Goal: Use online tool/utility: Use online tool/utility

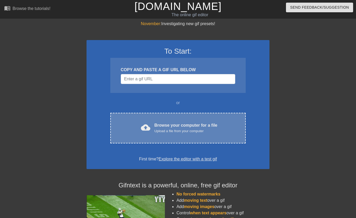
click at [167, 128] on div "Upload a file from your computer" at bounding box center [185, 130] width 63 height 5
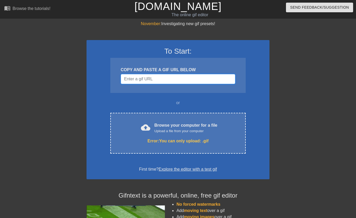
click at [156, 78] on input "Username" at bounding box center [178, 79] width 114 height 10
paste input "data:image/jpeg;base64,/9j/4AAQSkZJRgABAQAAAQABAAD/2wCEAAkGBxMTEhUUExMWFhUXGCIa…"
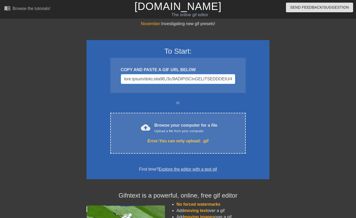
scroll to position [0, 48612]
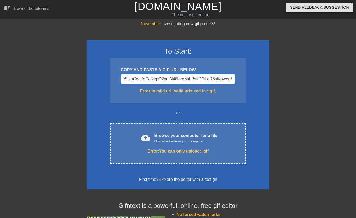
type input "data:image/jpeg;base64,/9j/4AAQSkZJRgABAQAAAQABAAD/2wCEAAkGBxMTEhUUExMWFhUXGCIa…"
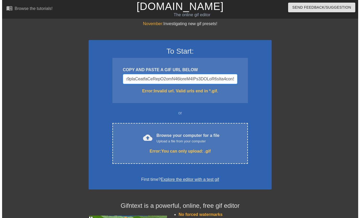
scroll to position [0, 0]
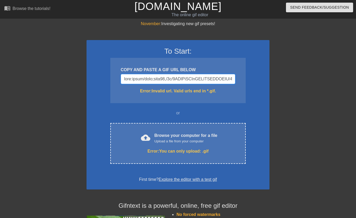
click at [199, 79] on input "Username" at bounding box center [178, 79] width 114 height 10
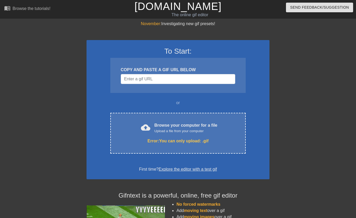
click at [328, 55] on div at bounding box center [315, 99] width 78 height 157
click at [143, 80] on input "Username" at bounding box center [178, 79] width 114 height 10
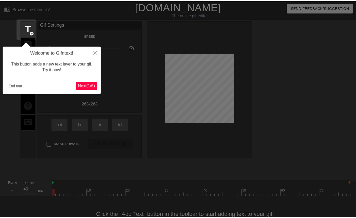
scroll to position [13, 0]
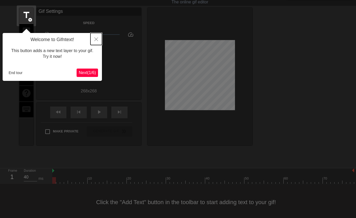
click at [94, 40] on button "Close" at bounding box center [95, 39] width 11 height 12
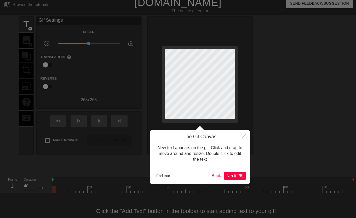
scroll to position [0, 0]
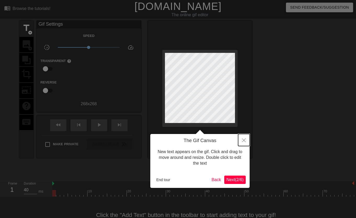
click at [246, 140] on button "Close" at bounding box center [243, 140] width 11 height 12
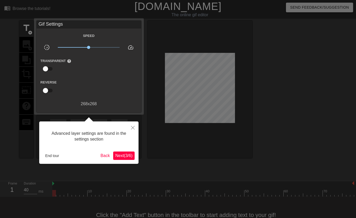
scroll to position [13, 0]
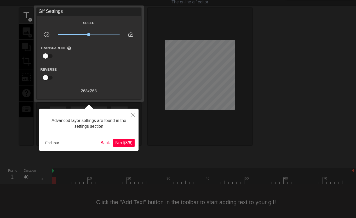
click at [128, 139] on button "Next ( 3 / 6 )" at bounding box center [123, 143] width 21 height 8
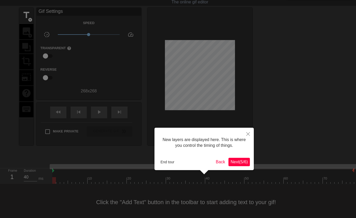
scroll to position [4, 0]
click at [244, 160] on span "Next ( 5 / 6 )" at bounding box center [238, 161] width 17 height 4
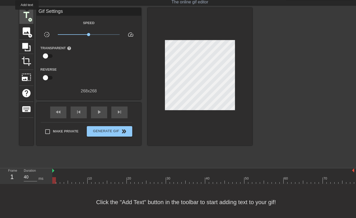
click at [27, 13] on span "title" at bounding box center [26, 15] width 10 height 10
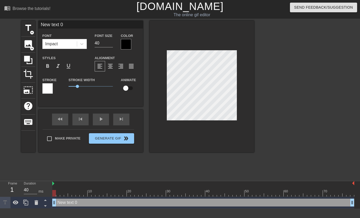
scroll to position [1, 1]
type textarea "New txt 0"
type input "New tt 0"
type textarea "New tt 0"
type input "New t 0"
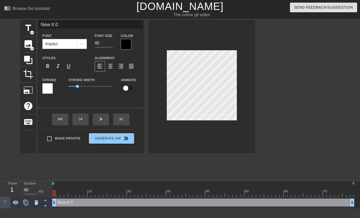
type textarea "New t 0"
type input "New t0"
type textarea "New t0"
type input "New t"
type textarea "New t"
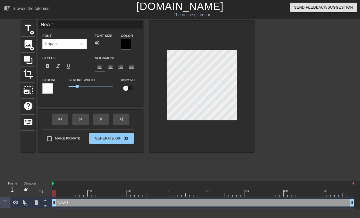
type input "New"
type textarea "New"
type input "New"
type textarea "New"
type input "Ne"
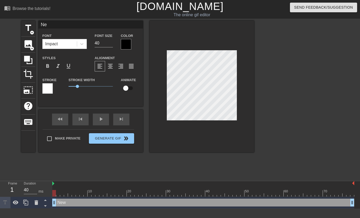
type textarea "Ne"
type input "N"
type textarea "N"
type input "D"
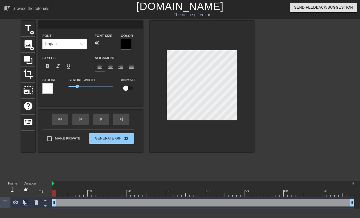
type textarea "D"
type input "Di"
type textarea "Di"
type input "Dis"
type textarea "Dis"
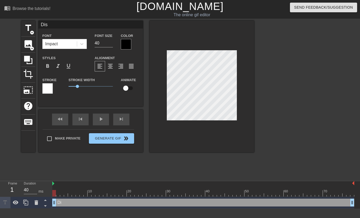
type input "Disc"
type textarea "Disc"
type input "Disco"
type textarea "Disco"
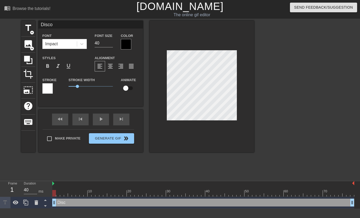
type input "Discor"
type textarea "Discor"
type input "Discord"
type textarea "Discord"
click at [101, 44] on input "40" at bounding box center [104, 43] width 18 height 8
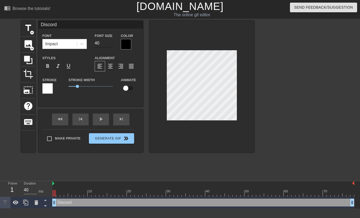
click at [101, 44] on input "40" at bounding box center [104, 43] width 18 height 8
type input "20"
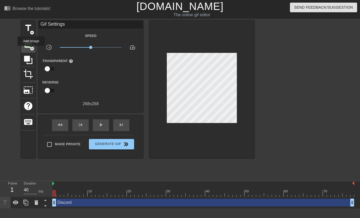
click at [31, 49] on span "add_circle" at bounding box center [32, 48] width 4 height 4
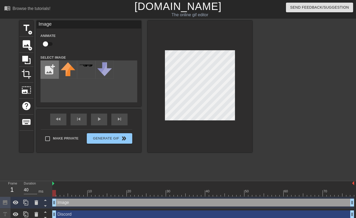
click at [56, 72] on input "file" at bounding box center [50, 70] width 18 height 18
type input "C:\fakepath\1111.jpg"
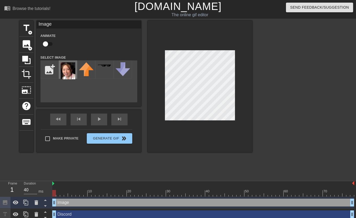
click at [70, 69] on img at bounding box center [68, 70] width 15 height 17
click at [54, 184] on img at bounding box center [53, 183] width 2 height 4
click at [103, 123] on div "play_arrow" at bounding box center [99, 119] width 16 height 12
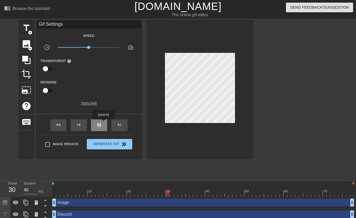
click at [103, 123] on div "pause" at bounding box center [99, 125] width 16 height 12
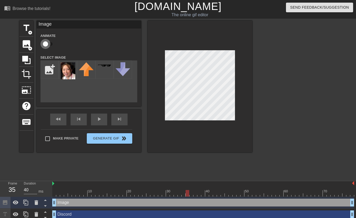
click at [45, 42] on input "checkbox" at bounding box center [46, 44] width 30 height 10
checkbox input "true"
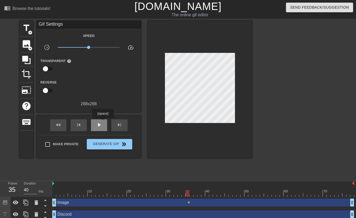
click at [103, 122] on div "play_arrow" at bounding box center [99, 125] width 16 height 12
click at [49, 67] on input "checkbox" at bounding box center [46, 69] width 30 height 10
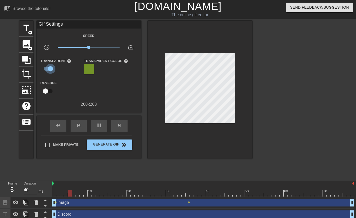
click at [49, 67] on input "checkbox" at bounding box center [51, 69] width 30 height 10
checkbox input "false"
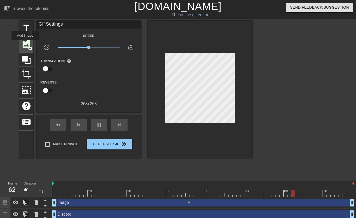
click at [25, 44] on span "image" at bounding box center [26, 44] width 10 height 10
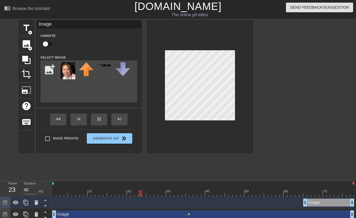
checkbox input "true"
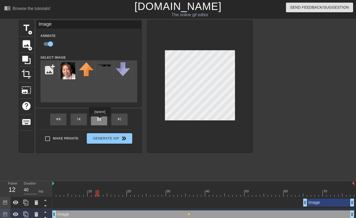
click at [100, 120] on div "pause" at bounding box center [99, 119] width 16 height 12
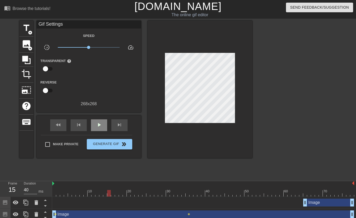
click at [101, 119] on div "play_arrow" at bounding box center [99, 125] width 16 height 12
click at [101, 122] on span "pause" at bounding box center [99, 125] width 6 height 6
click at [76, 124] on span "skip_previous" at bounding box center [79, 125] width 6 height 6
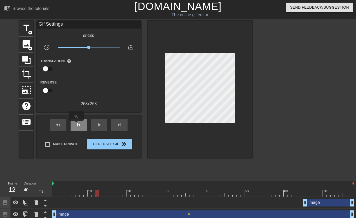
click at [76, 124] on span "skip_previous" at bounding box center [79, 125] width 6 height 6
click at [67, 125] on div "fast_rewind skip_previous play_arrow skip_next" at bounding box center [88, 125] width 85 height 20
click at [64, 126] on div "fast_rewind" at bounding box center [58, 125] width 16 height 12
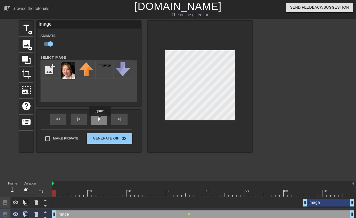
click at [100, 119] on div "play_arrow" at bounding box center [99, 119] width 16 height 12
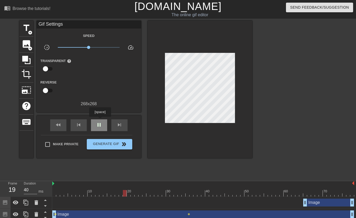
click at [100, 120] on div "pause" at bounding box center [99, 125] width 16 height 12
click at [102, 122] on div "play_arrow" at bounding box center [99, 125] width 16 height 12
click at [102, 122] on div "pause" at bounding box center [99, 125] width 16 height 12
click at [102, 122] on div "play_arrow" at bounding box center [99, 125] width 16 height 12
click at [102, 122] on div "pause" at bounding box center [99, 125] width 16 height 12
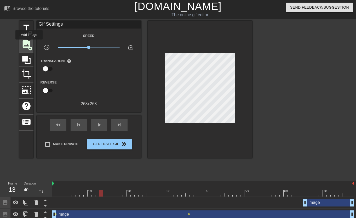
click at [29, 43] on span "image" at bounding box center [26, 44] width 10 height 10
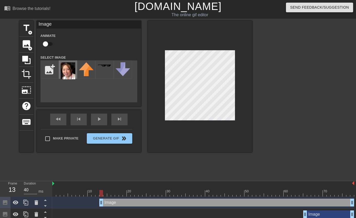
click at [65, 67] on img at bounding box center [68, 70] width 15 height 17
click at [133, 158] on div "title add_circle image add_circle crop photo_size_select_large help keyboard Im…" at bounding box center [135, 99] width 233 height 157
checkbox input "true"
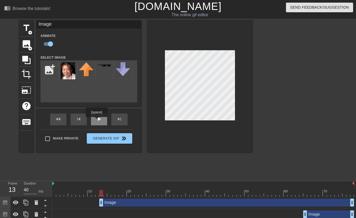
click at [96, 120] on div "play_arrow" at bounding box center [99, 119] width 16 height 12
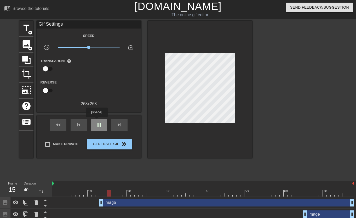
click at [96, 120] on div "pause" at bounding box center [99, 125] width 16 height 12
click at [97, 121] on div "play_arrow" at bounding box center [99, 125] width 16 height 12
click at [97, 122] on span "pause" at bounding box center [99, 125] width 6 height 6
click at [104, 117] on div "fast_rewind skip_previous play_arrow skip_next" at bounding box center [88, 125] width 85 height 20
click at [101, 123] on span "play_arrow" at bounding box center [99, 125] width 6 height 6
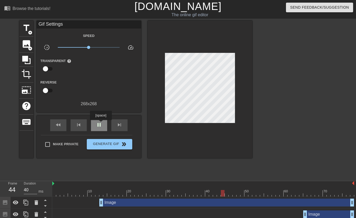
click at [101, 124] on span "pause" at bounding box center [99, 125] width 6 height 6
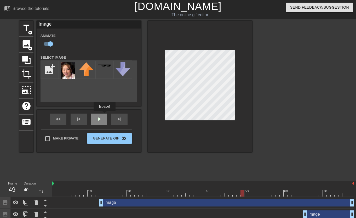
click at [104, 115] on div "fast_rewind skip_previous play_arrow skip_next" at bounding box center [88, 119] width 85 height 20
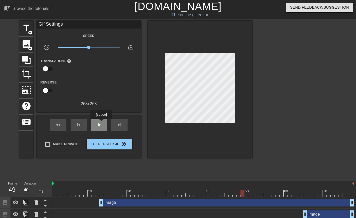
click at [101, 123] on span "play_arrow" at bounding box center [99, 125] width 6 height 6
click at [101, 123] on span "pause" at bounding box center [99, 125] width 6 height 6
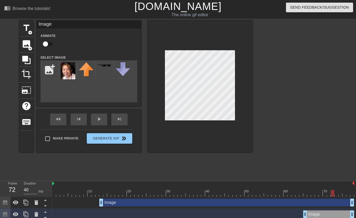
click at [138, 157] on div "title add_circle image add_circle crop photo_size_select_large help keyboard Im…" at bounding box center [135, 99] width 233 height 157
checkbox input "true"
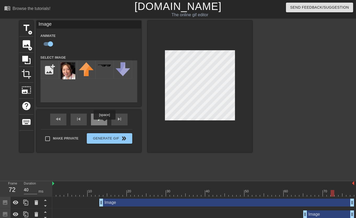
click at [104, 123] on div "play_arrow" at bounding box center [99, 119] width 16 height 12
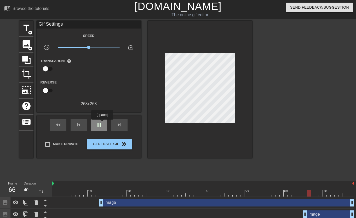
click at [102, 123] on span "pause" at bounding box center [99, 125] width 6 height 6
click at [102, 123] on span "play_arrow" at bounding box center [99, 125] width 6 height 6
click at [102, 123] on span "pause" at bounding box center [99, 125] width 6 height 6
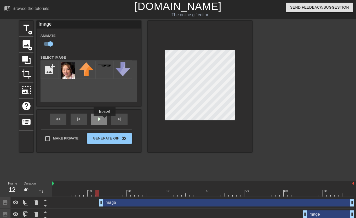
click at [104, 120] on div "play_arrow" at bounding box center [99, 119] width 16 height 12
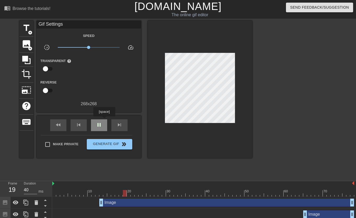
click at [103, 122] on div "pause" at bounding box center [99, 125] width 16 height 12
click at [103, 122] on div "play_arrow" at bounding box center [99, 125] width 16 height 12
click at [103, 123] on div "pause" at bounding box center [99, 125] width 16 height 12
click at [112, 123] on div "skip_next" at bounding box center [119, 125] width 16 height 12
click at [66, 124] on div "fast_rewind" at bounding box center [58, 125] width 16 height 12
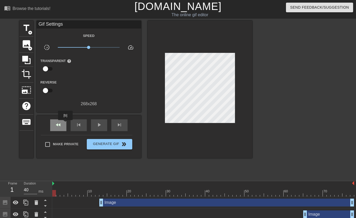
click at [66, 124] on div "fast_rewind" at bounding box center [58, 125] width 16 height 12
click at [113, 125] on div "skip_next" at bounding box center [119, 125] width 16 height 12
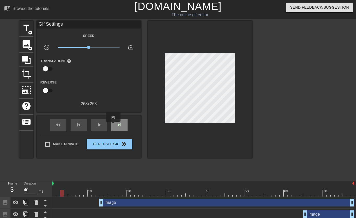
click at [113, 125] on div "skip_next" at bounding box center [119, 125] width 16 height 12
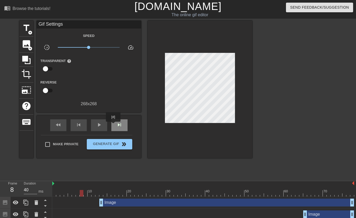
click at [113, 125] on div "skip_next" at bounding box center [119, 125] width 16 height 12
click at [59, 123] on span "fast_rewind" at bounding box center [58, 125] width 6 height 6
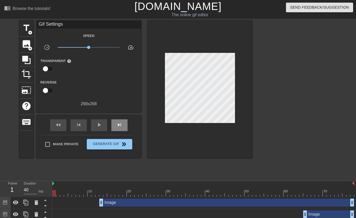
click at [115, 124] on div "skip_next" at bounding box center [119, 125] width 16 height 12
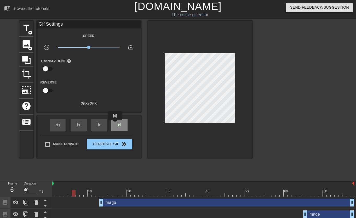
click at [115, 124] on div "skip_next" at bounding box center [119, 125] width 16 height 12
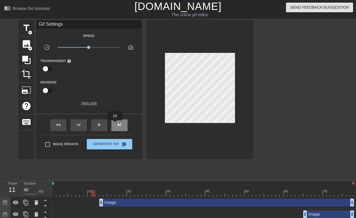
click at [115, 124] on div "skip_next" at bounding box center [119, 125] width 16 height 12
click at [77, 126] on span "skip_previous" at bounding box center [79, 125] width 6 height 6
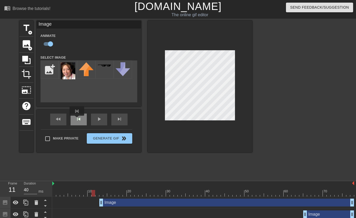
click at [77, 119] on div "skip_previous" at bounding box center [79, 119] width 16 height 12
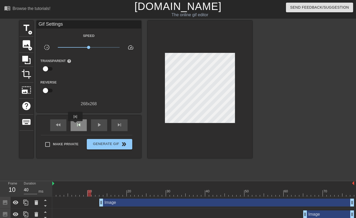
click at [76, 125] on span "skip_previous" at bounding box center [79, 125] width 6 height 6
click at [112, 126] on div "skip_next" at bounding box center [119, 125] width 16 height 12
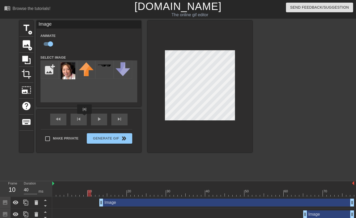
drag, startPoint x: 84, startPoint y: 117, endPoint x: 97, endPoint y: 111, distance: 13.7
click at [84, 118] on div "fast_rewind skip_previous play_arrow skip_next" at bounding box center [88, 119] width 85 height 20
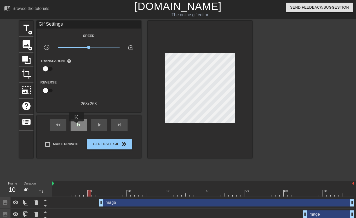
click at [76, 125] on span "skip_previous" at bounding box center [79, 125] width 6 height 6
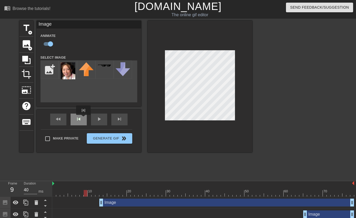
click at [83, 119] on div "skip_previous" at bounding box center [79, 119] width 16 height 12
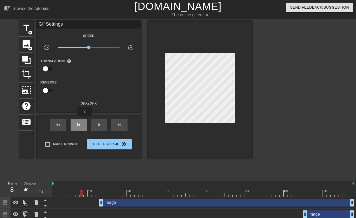
click at [84, 120] on div "skip_previous" at bounding box center [79, 125] width 16 height 12
click at [116, 123] on div "skip_next" at bounding box center [119, 125] width 16 height 12
click at [62, 122] on div "fast_rewind" at bounding box center [58, 125] width 16 height 12
click at [116, 125] on div "skip_next" at bounding box center [119, 125] width 16 height 12
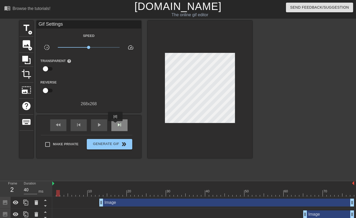
click at [116, 125] on div "skip_next" at bounding box center [119, 125] width 16 height 12
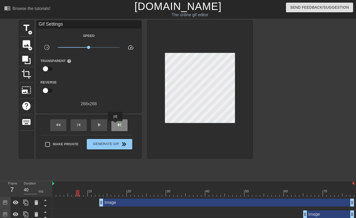
click at [116, 125] on div "skip_next" at bounding box center [119, 125] width 16 height 12
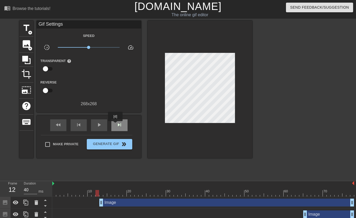
click at [116, 125] on div "skip_next" at bounding box center [119, 125] width 16 height 12
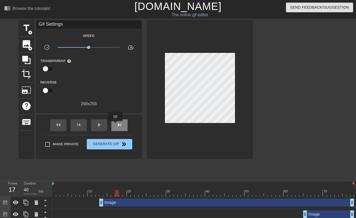
click at [116, 125] on div "skip_next" at bounding box center [119, 125] width 16 height 12
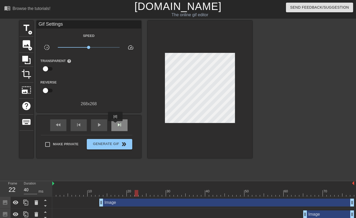
click at [116, 125] on div "skip_next" at bounding box center [119, 125] width 16 height 12
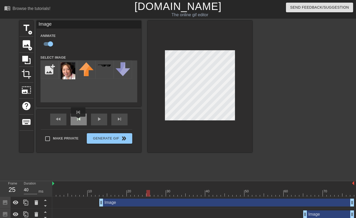
click at [78, 120] on div "skip_previous" at bounding box center [79, 119] width 16 height 12
click at [85, 118] on div "fast_rewind skip_previous play_arrow skip_next" at bounding box center [88, 119] width 85 height 20
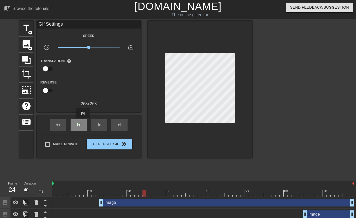
click at [83, 121] on div "skip_previous" at bounding box center [79, 125] width 16 height 12
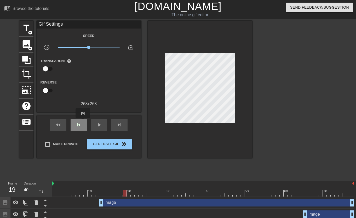
click at [83, 121] on div "skip_previous" at bounding box center [79, 125] width 16 height 12
click at [117, 124] on span "skip_next" at bounding box center [119, 125] width 6 height 6
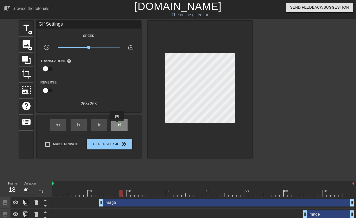
click at [117, 124] on span "skip_next" at bounding box center [119, 125] width 6 height 6
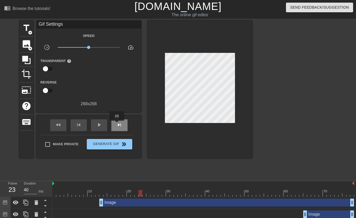
click at [117, 124] on span "skip_next" at bounding box center [119, 125] width 6 height 6
click at [79, 127] on span "skip_previous" at bounding box center [79, 125] width 6 height 6
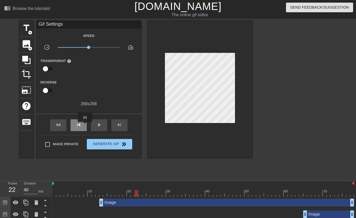
click at [85, 126] on div "skip_previous" at bounding box center [79, 125] width 16 height 12
click at [117, 126] on span "skip_next" at bounding box center [119, 125] width 6 height 6
click at [117, 120] on div "skip_next" at bounding box center [119, 125] width 16 height 12
click at [81, 125] on span "skip_previous" at bounding box center [79, 125] width 6 height 6
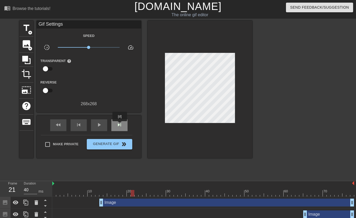
click at [120, 125] on span "skip_next" at bounding box center [119, 125] width 6 height 6
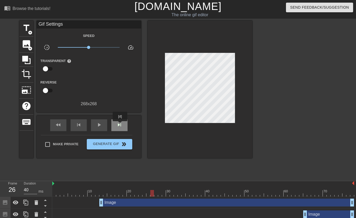
click at [120, 125] on span "skip_next" at bounding box center [119, 125] width 6 height 6
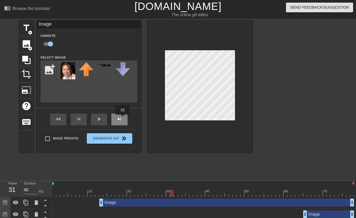
click at [123, 118] on div "fast_rewind skip_previous play_arrow skip_next" at bounding box center [88, 119] width 85 height 20
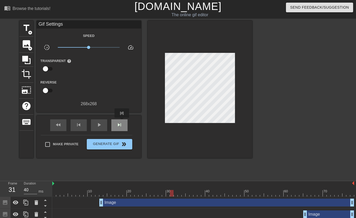
click at [122, 122] on span "skip_next" at bounding box center [119, 125] width 6 height 6
click at [122, 123] on span "skip_next" at bounding box center [119, 125] width 6 height 6
click at [125, 120] on div "skip_next" at bounding box center [119, 125] width 16 height 12
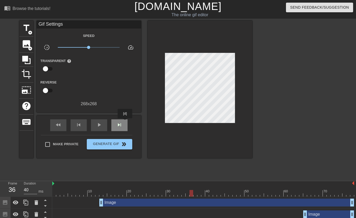
click at [125, 122] on div "skip_next" at bounding box center [119, 125] width 16 height 12
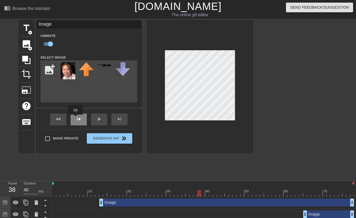
click at [78, 118] on div "fast_rewind skip_previous play_arrow skip_next" at bounding box center [88, 119] width 85 height 20
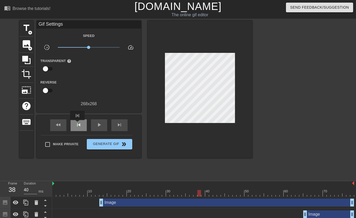
click at [77, 124] on span "skip_previous" at bounding box center [79, 125] width 6 height 6
click at [116, 125] on div "skip_next" at bounding box center [119, 125] width 16 height 12
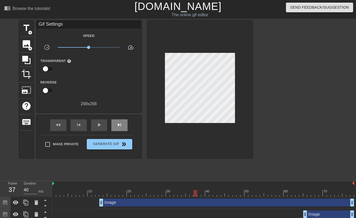
click at [120, 118] on div "fast_rewind skip_previous play_arrow skip_next" at bounding box center [88, 125] width 85 height 20
click at [120, 122] on span "skip_next" at bounding box center [119, 125] width 6 height 6
click at [77, 125] on span "skip_previous" at bounding box center [79, 125] width 6 height 6
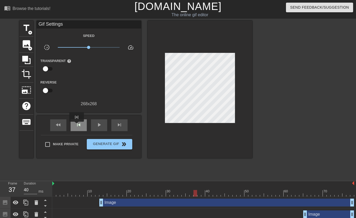
click at [77, 125] on span "skip_previous" at bounding box center [79, 125] width 6 height 6
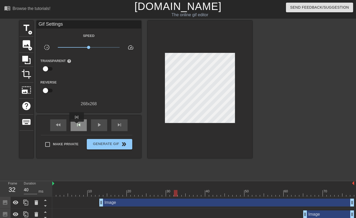
click at [77, 125] on span "skip_previous" at bounding box center [79, 125] width 6 height 6
click at [117, 125] on span "skip_next" at bounding box center [119, 125] width 6 height 6
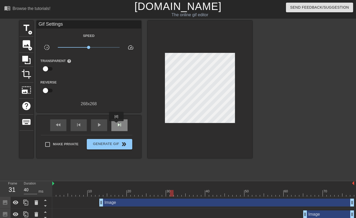
click at [117, 125] on span "skip_next" at bounding box center [119, 125] width 6 height 6
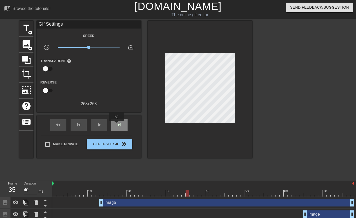
click at [117, 125] on span "skip_next" at bounding box center [119, 125] width 6 height 6
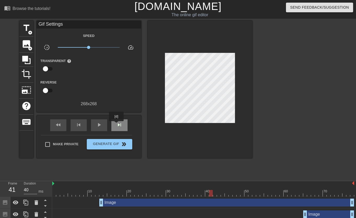
click at [117, 125] on span "skip_next" at bounding box center [119, 125] width 6 height 6
click at [83, 125] on div "skip_previous" at bounding box center [79, 125] width 16 height 12
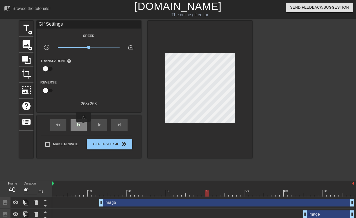
click at [83, 125] on div "skip_previous" at bounding box center [79, 125] width 16 height 12
click at [119, 125] on span "skip_next" at bounding box center [119, 125] width 6 height 6
click at [125, 117] on div "fast_rewind skip_previous play_arrow skip_next" at bounding box center [88, 125] width 85 height 20
click at [124, 121] on div "skip_next" at bounding box center [119, 125] width 16 height 12
click at [123, 121] on div "skip_next" at bounding box center [119, 125] width 16 height 12
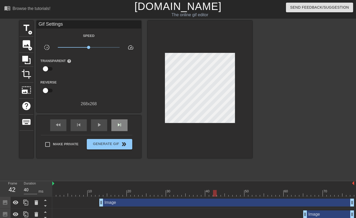
click at [123, 118] on div "fast_rewind skip_previous play_arrow skip_next" at bounding box center [88, 125] width 85 height 20
click at [122, 122] on span "skip_next" at bounding box center [119, 125] width 6 height 6
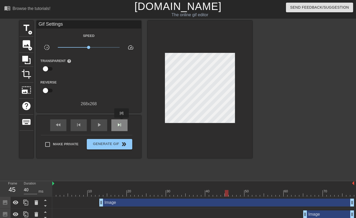
click at [122, 122] on span "skip_next" at bounding box center [119, 125] width 6 height 6
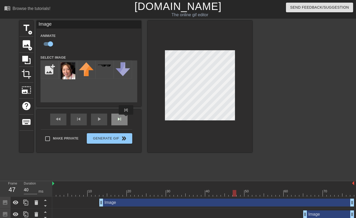
click at [124, 118] on div "fast_rewind skip_previous play_arrow skip_next" at bounding box center [88, 119] width 85 height 20
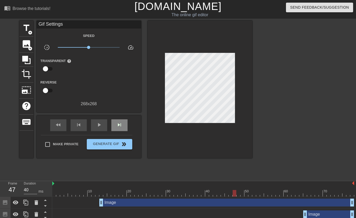
click at [124, 118] on div "fast_rewind skip_previous play_arrow skip_next" at bounding box center [88, 125] width 85 height 20
click at [123, 122] on div "skip_next" at bounding box center [119, 125] width 16 height 12
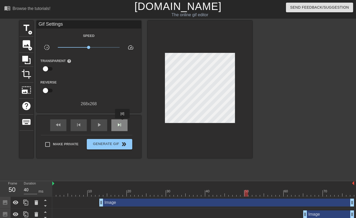
click at [123, 122] on div "skip_next" at bounding box center [119, 125] width 16 height 12
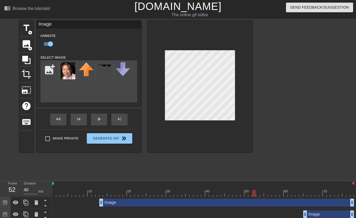
click at [128, 118] on div "fast_rewind skip_previous play_arrow skip_next" at bounding box center [88, 119] width 85 height 20
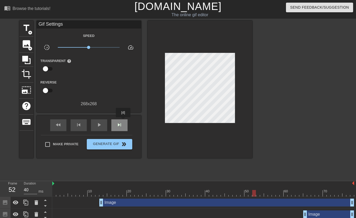
click at [123, 121] on div "skip_next" at bounding box center [119, 125] width 16 height 12
click at [123, 122] on div "skip_next" at bounding box center [119, 125] width 16 height 12
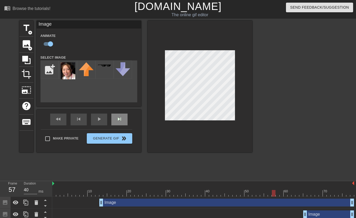
click at [123, 118] on div "fast_rewind skip_previous play_arrow skip_next" at bounding box center [88, 119] width 85 height 20
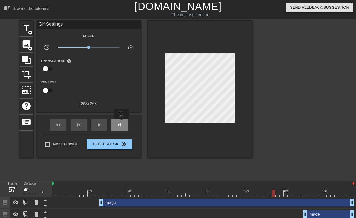
click at [122, 122] on span "skip_next" at bounding box center [119, 125] width 6 height 6
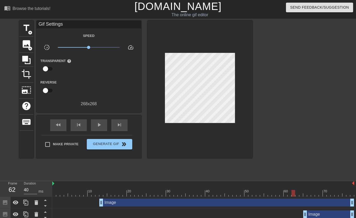
click at [121, 118] on div "fast_rewind skip_previous play_arrow skip_next" at bounding box center [88, 125] width 85 height 20
click at [121, 120] on div "skip_next" at bounding box center [119, 125] width 16 height 12
click at [121, 122] on span "skip_next" at bounding box center [119, 125] width 6 height 6
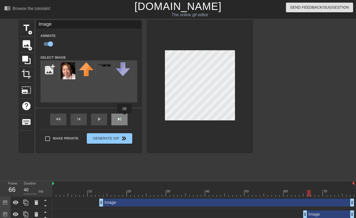
click at [124, 117] on div "fast_rewind skip_previous play_arrow skip_next" at bounding box center [88, 119] width 85 height 20
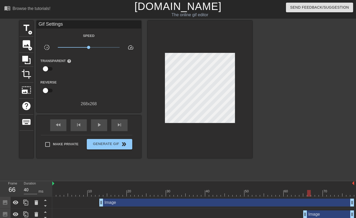
click at [124, 117] on div "fast_rewind skip_previous play_arrow skip_next" at bounding box center [88, 125] width 85 height 20
click at [122, 122] on span "skip_next" at bounding box center [119, 125] width 6 height 6
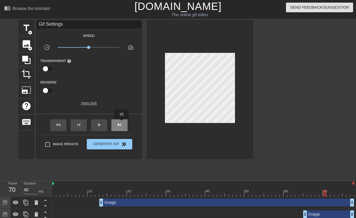
click at [122, 122] on span "skip_next" at bounding box center [119, 125] width 6 height 6
click at [85, 124] on div "skip_previous" at bounding box center [79, 125] width 16 height 12
click at [115, 124] on div "skip_next" at bounding box center [119, 125] width 16 height 12
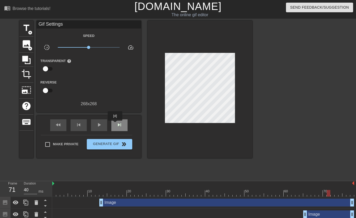
click at [115, 124] on div "skip_next" at bounding box center [119, 125] width 16 height 12
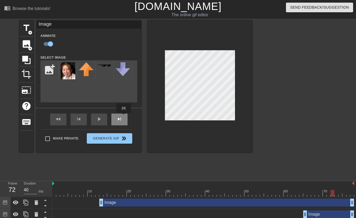
click at [122, 118] on div "fast_rewind skip_previous play_arrow skip_next" at bounding box center [88, 119] width 85 height 20
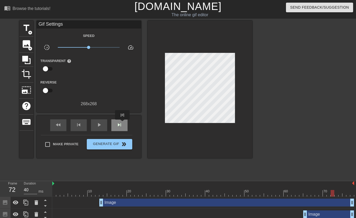
click at [123, 123] on div "skip_next" at bounding box center [119, 125] width 16 height 12
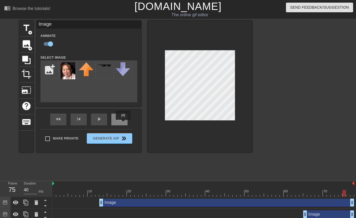
click at [123, 123] on div "skip_next" at bounding box center [119, 119] width 16 height 12
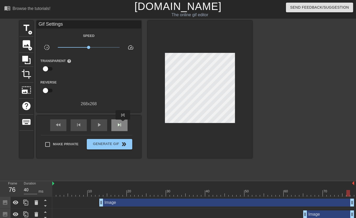
click at [123, 124] on div "skip_next" at bounding box center [119, 125] width 16 height 12
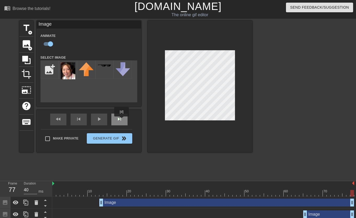
click at [122, 120] on div "skip_next" at bounding box center [119, 119] width 16 height 12
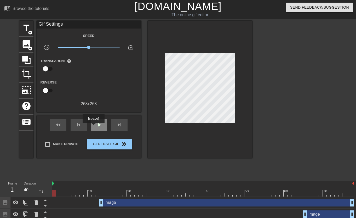
click at [93, 127] on div "play_arrow" at bounding box center [99, 125] width 16 height 12
click at [95, 126] on div "pause" at bounding box center [99, 125] width 16 height 12
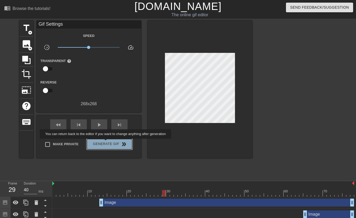
click at [106, 142] on span "Generate Gif double_arrow" at bounding box center [109, 144] width 41 height 6
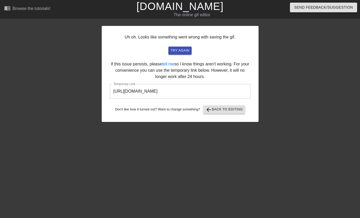
click at [180, 92] on input "[URL][DOMAIN_NAME]" at bounding box center [180, 91] width 141 height 15
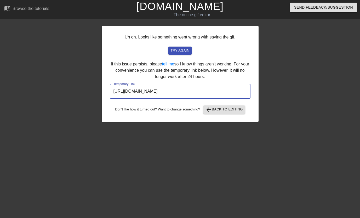
click at [180, 92] on input "[URL][DOMAIN_NAME]" at bounding box center [180, 91] width 141 height 15
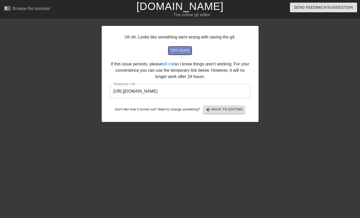
click at [190, 52] on button "try again" at bounding box center [179, 51] width 23 height 8
click at [181, 53] on span "try again" at bounding box center [179, 51] width 19 height 6
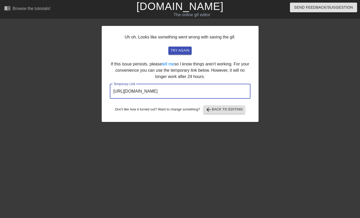
click at [192, 86] on input "[URL][DOMAIN_NAME]" at bounding box center [180, 91] width 141 height 15
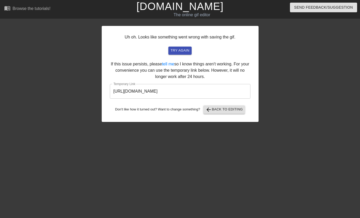
click at [191, 88] on input "[URL][DOMAIN_NAME]" at bounding box center [180, 91] width 141 height 15
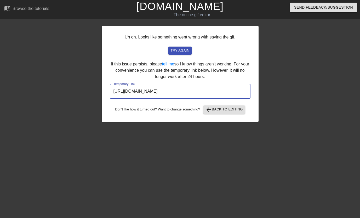
click at [190, 95] on input "[URL][DOMAIN_NAME]" at bounding box center [180, 91] width 141 height 15
